Goal: Information Seeking & Learning: Learn about a topic

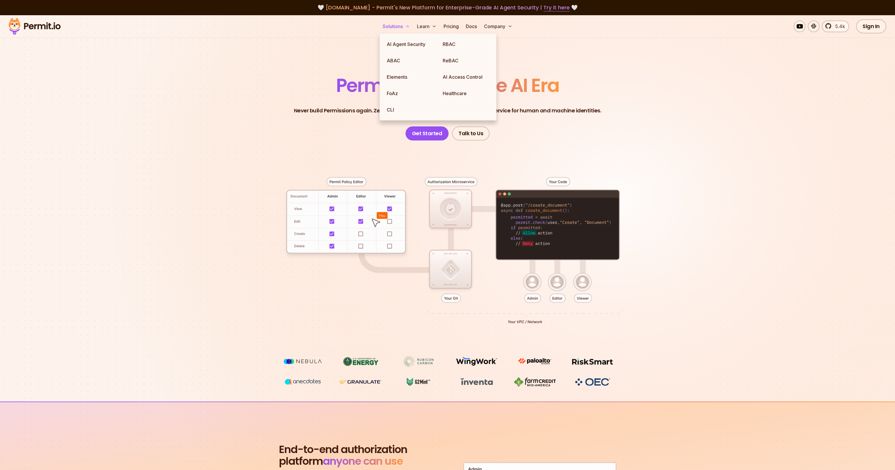
click at [401, 29] on button "Solutions" at bounding box center [396, 26] width 32 height 12
click at [455, 59] on link "ReBAC" at bounding box center [466, 60] width 56 height 16
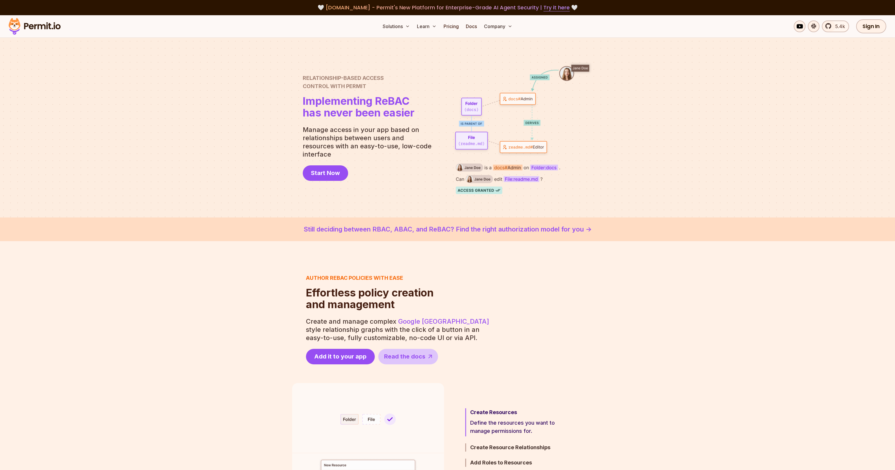
click at [241, 256] on div "Author ReBAC policies with ease Effortless policy creation and management Effor…" at bounding box center [447, 471] width 895 height 461
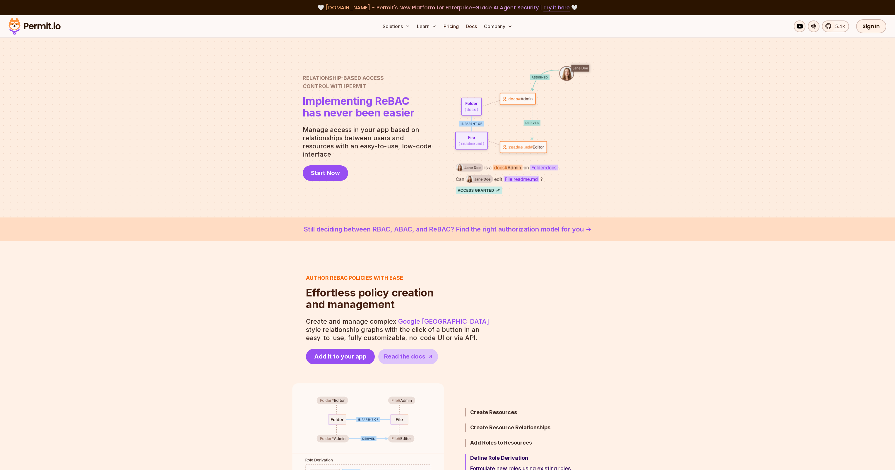
click at [147, 155] on div at bounding box center [447, 128] width 895 height 180
click at [176, 160] on div at bounding box center [447, 128] width 895 height 180
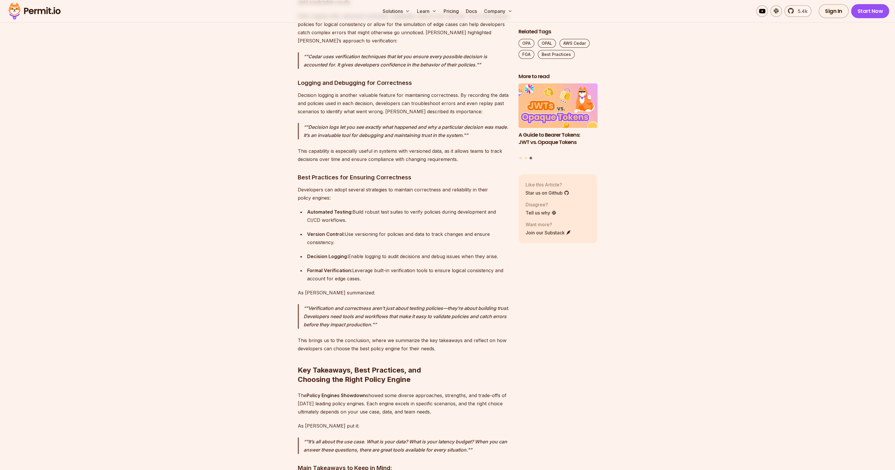
scroll to position [4947, 0]
